Goal: Task Accomplishment & Management: Manage account settings

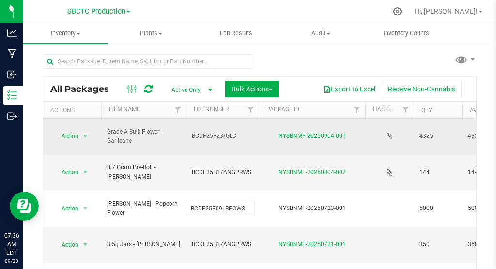
scroll to position [30, 0]
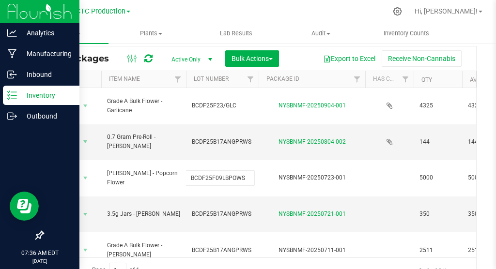
click at [46, 97] on p "Inventory" at bounding box center [46, 96] width 58 height 12
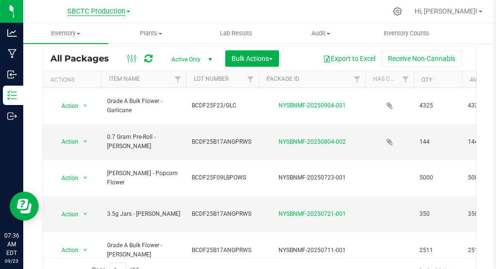
click at [112, 13] on span "SBCTC Production" at bounding box center [96, 11] width 58 height 9
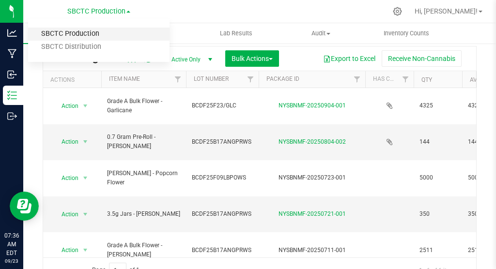
click at [81, 35] on link "SBCTC Production" at bounding box center [98, 34] width 141 height 13
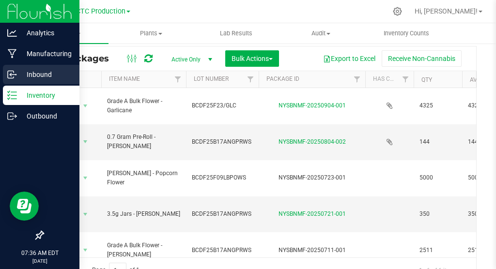
click at [9, 74] on icon at bounding box center [12, 75] width 10 height 10
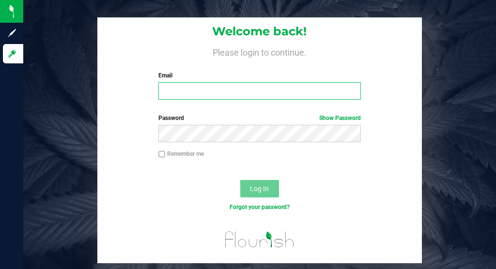
click at [173, 91] on input "Email" at bounding box center [259, 90] width 202 height 17
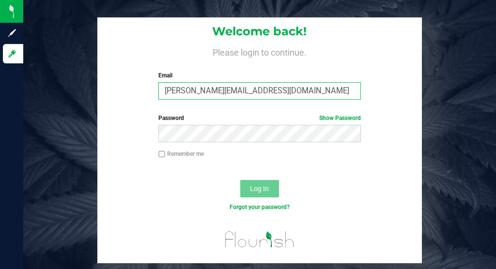
type input "[PERSON_NAME][EMAIL_ADDRESS][DOMAIN_NAME]"
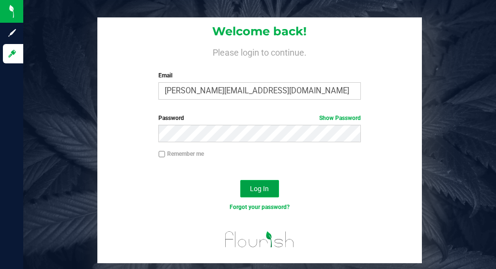
click at [264, 189] on span "Log In" at bounding box center [259, 189] width 19 height 8
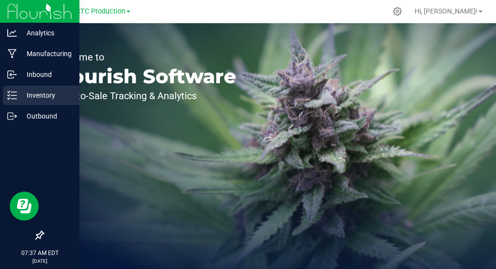
click at [15, 95] on icon at bounding box center [12, 96] width 10 height 10
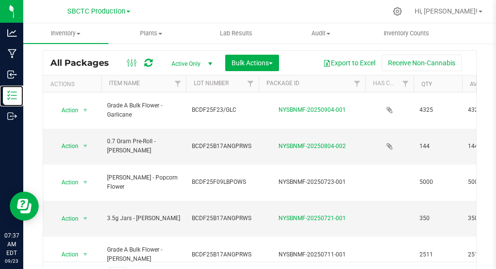
scroll to position [24, 0]
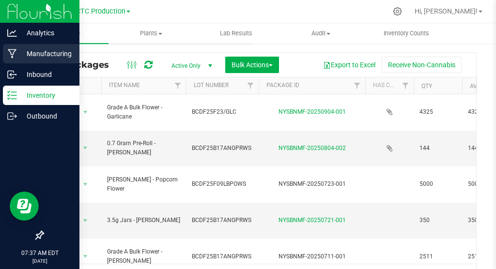
click at [59, 49] on p "Manufacturing" at bounding box center [46, 54] width 58 height 12
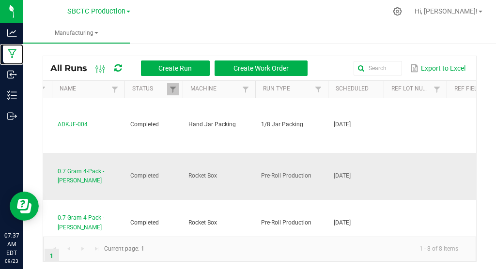
scroll to position [0, 86]
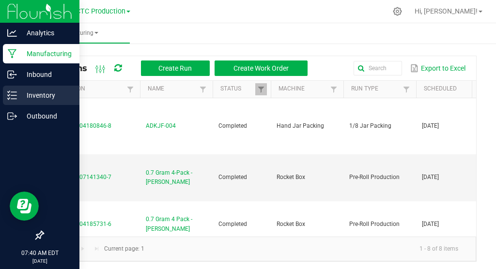
click at [39, 92] on p "Inventory" at bounding box center [46, 96] width 58 height 12
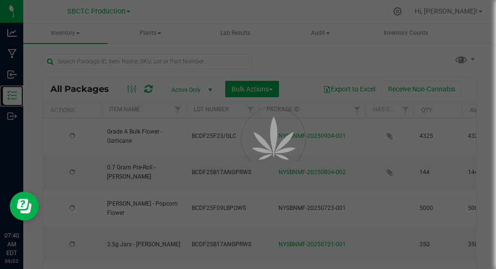
type input "[DATE]"
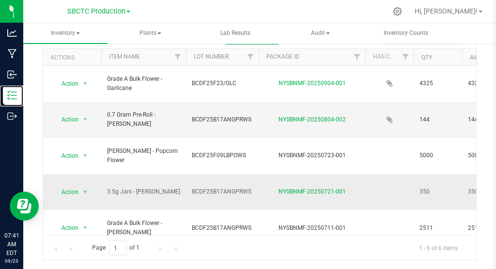
scroll to position [56, 0]
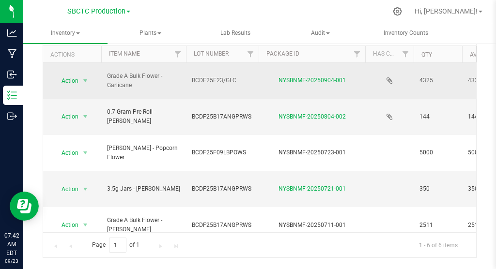
drag, startPoint x: 238, startPoint y: 76, endPoint x: 190, endPoint y: 79, distance: 48.5
click at [190, 79] on td "BCDF25F23/GLC" at bounding box center [222, 81] width 73 height 36
drag, startPoint x: 240, startPoint y: 75, endPoint x: 175, endPoint y: 76, distance: 65.4
